Goal: Task Accomplishment & Management: Complete application form

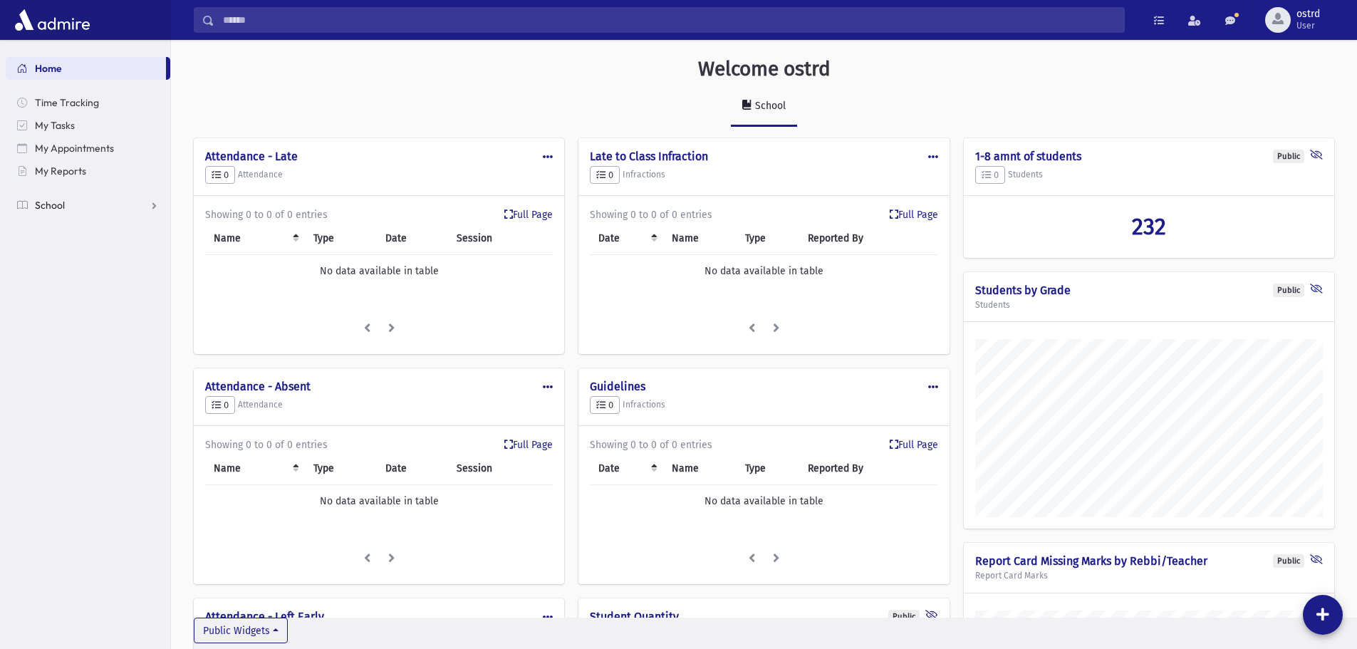
click at [62, 205] on span "School" at bounding box center [50, 205] width 30 height 13
click at [77, 296] on span "Infractions" at bounding box center [67, 296] width 49 height 13
click at [74, 321] on span "Entry" at bounding box center [66, 319] width 24 height 13
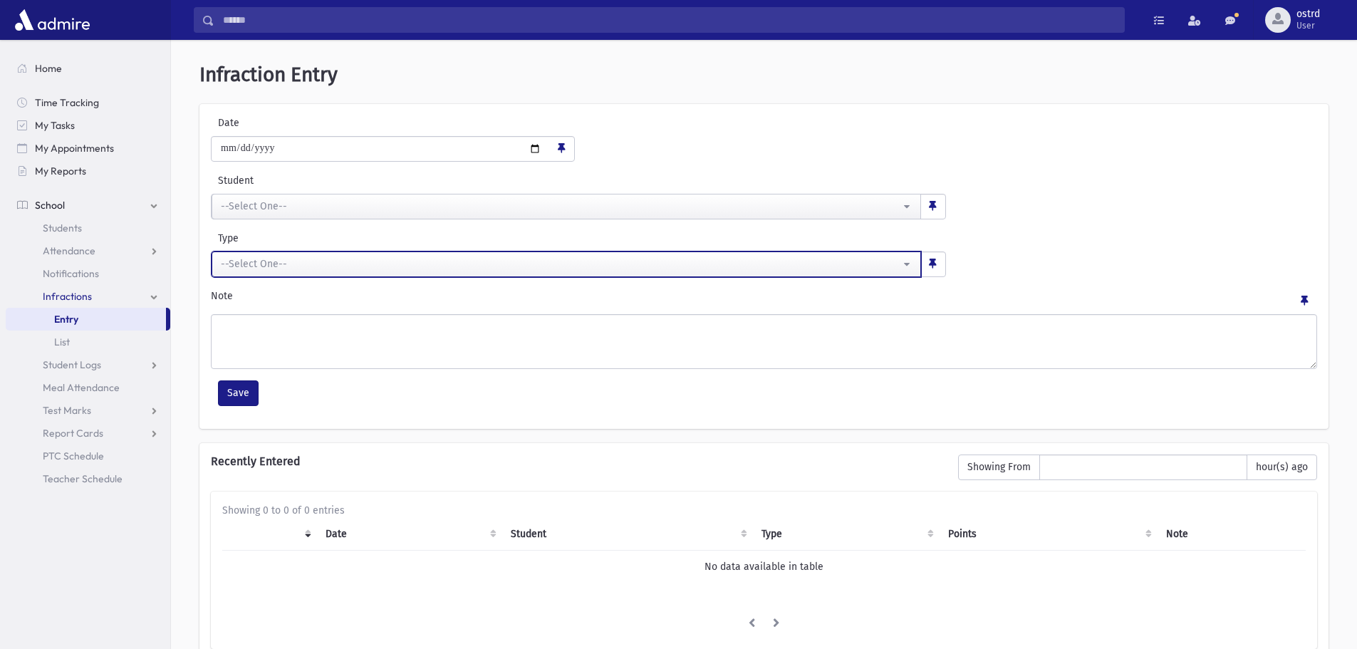
click at [282, 267] on div "--Select One--" at bounding box center [561, 264] width 680 height 15
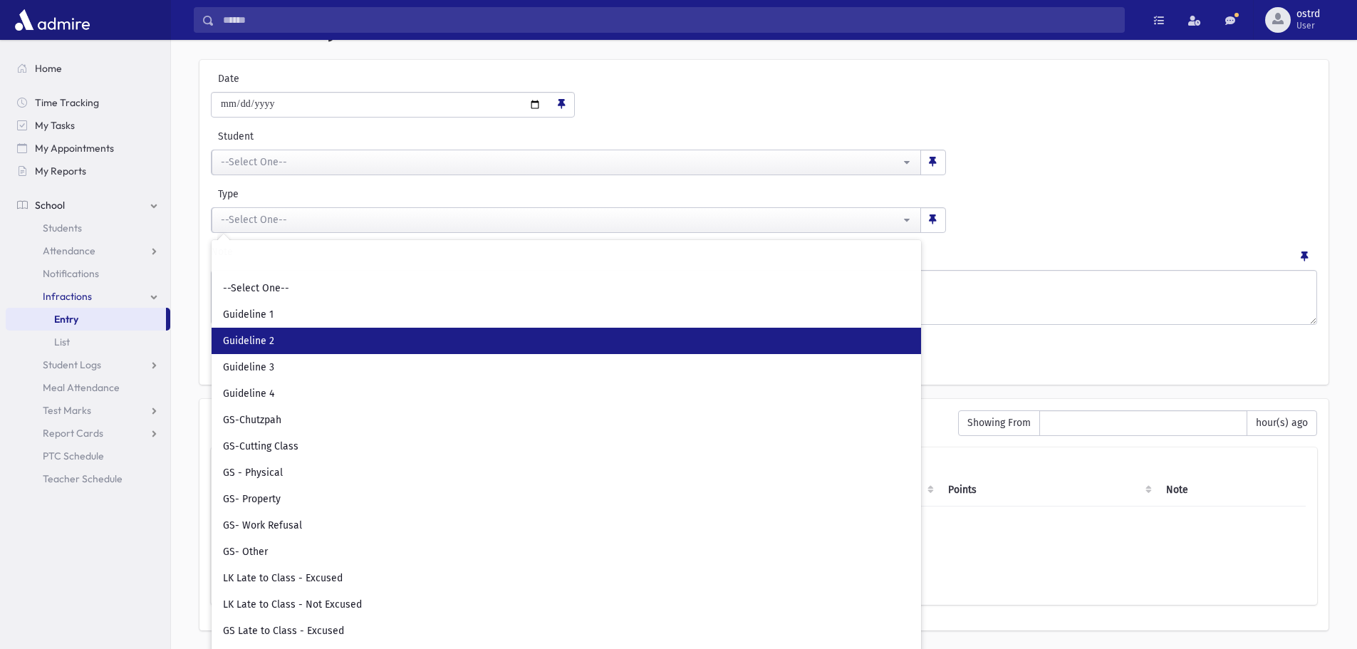
scroll to position [89, 0]
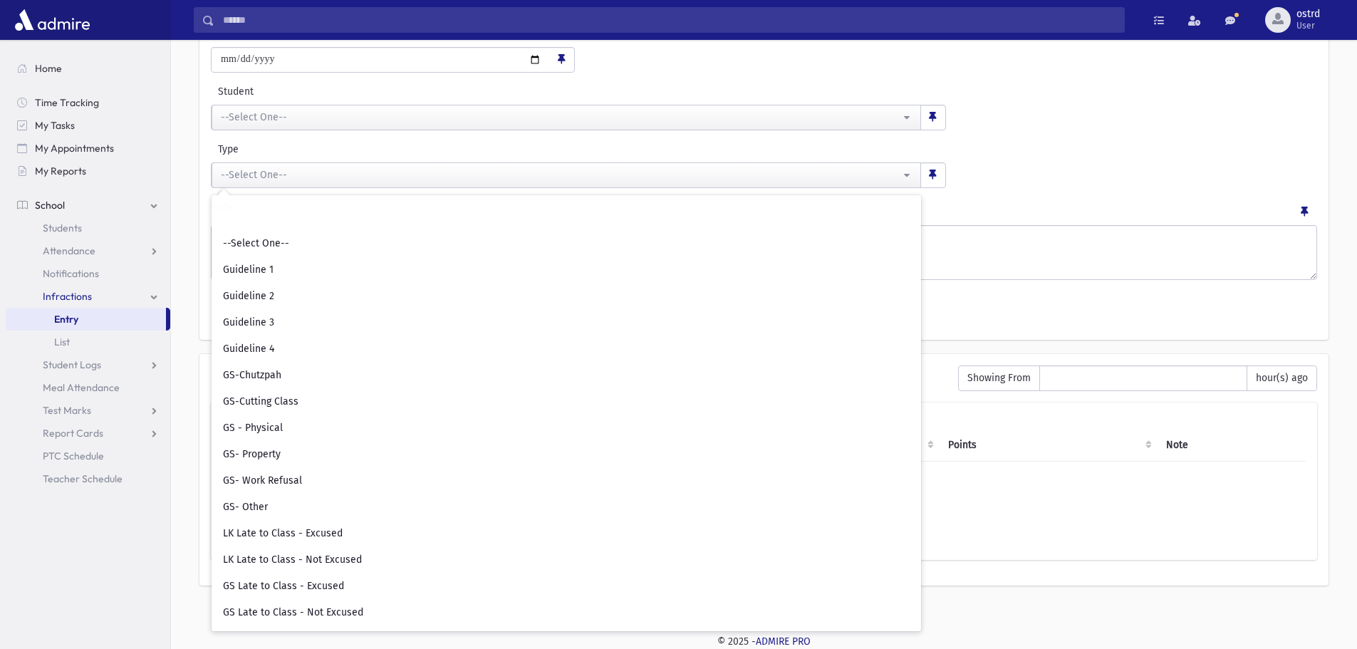
click at [1021, 168] on div "**********" at bounding box center [764, 165] width 1114 height 46
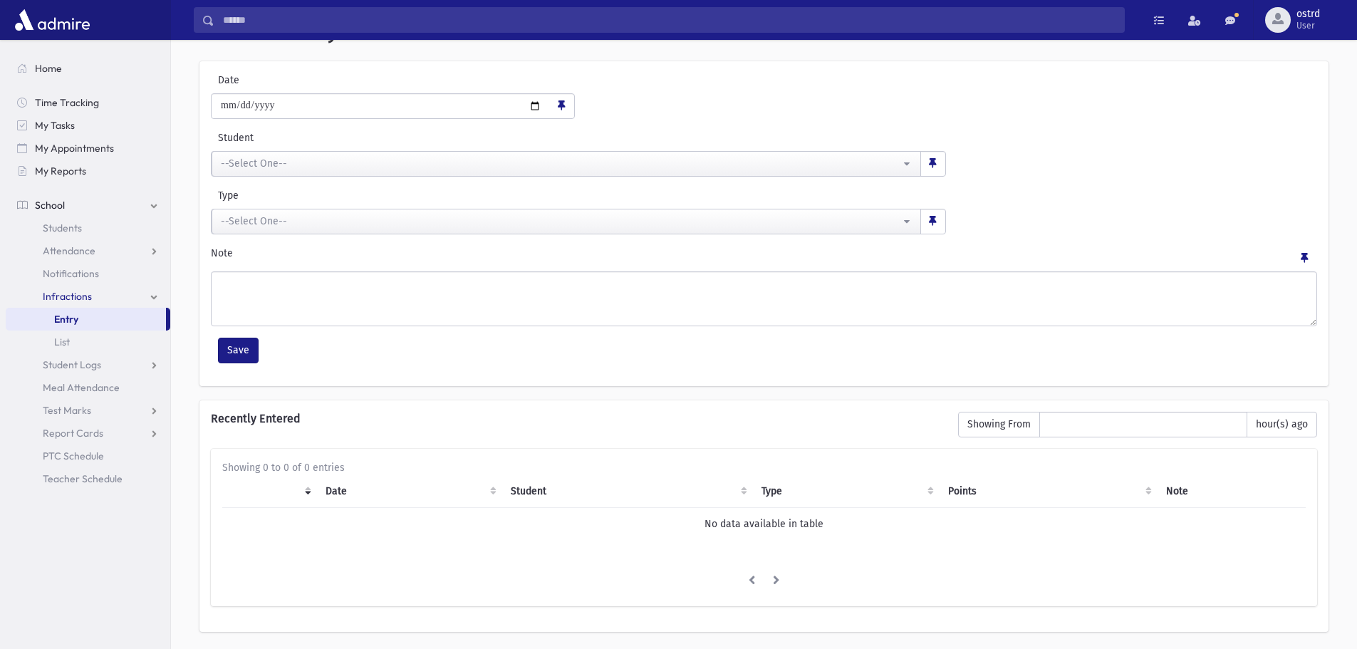
scroll to position [18, 0]
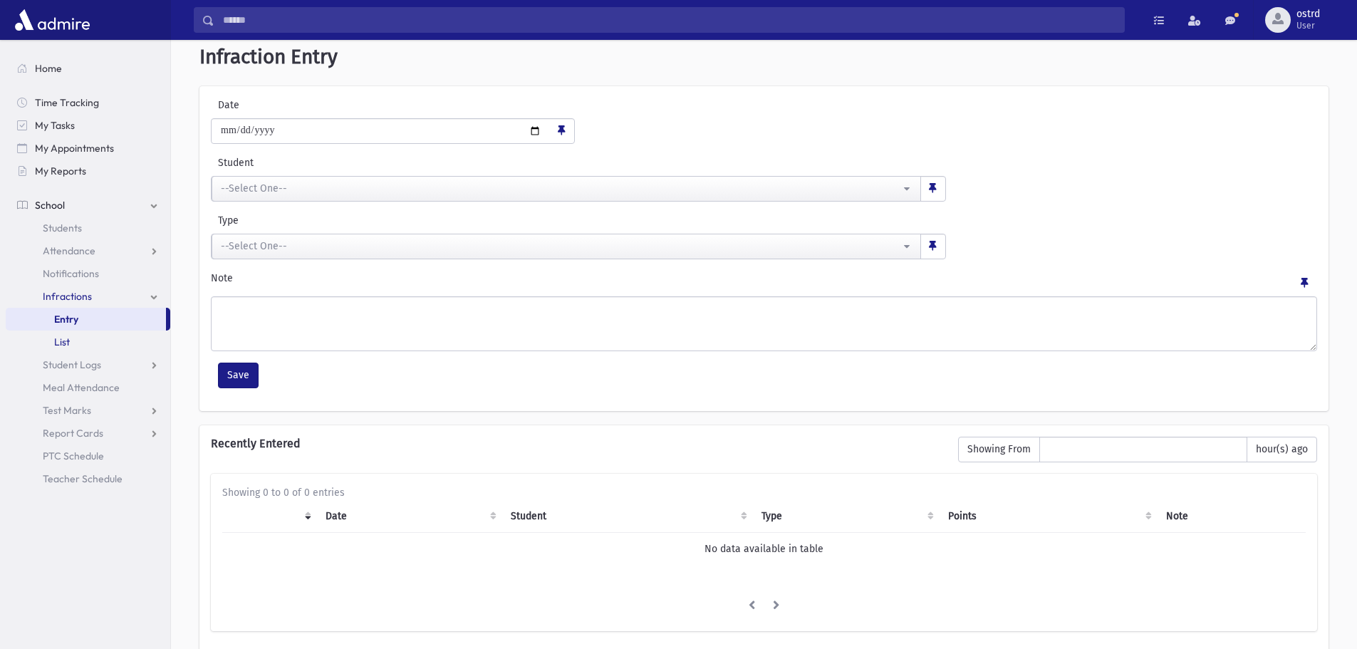
click at [66, 341] on span "List" at bounding box center [62, 342] width 16 height 13
